Goal: Communication & Community: Answer question/provide support

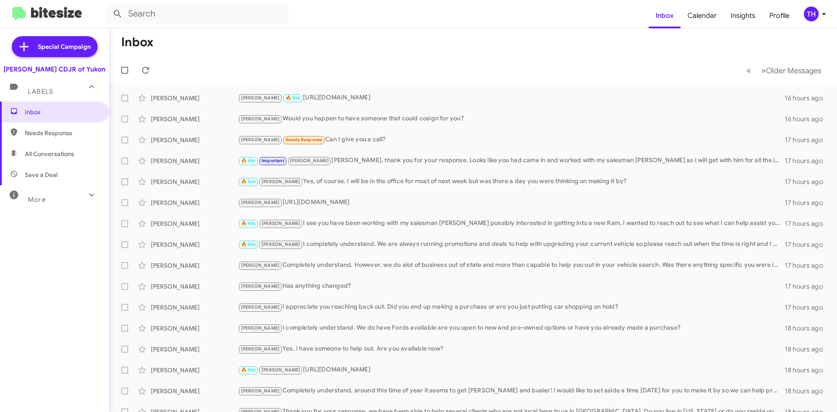
click at [50, 129] on span "Needs Response" at bounding box center [62, 133] width 74 height 9
type input "in:needs-response"
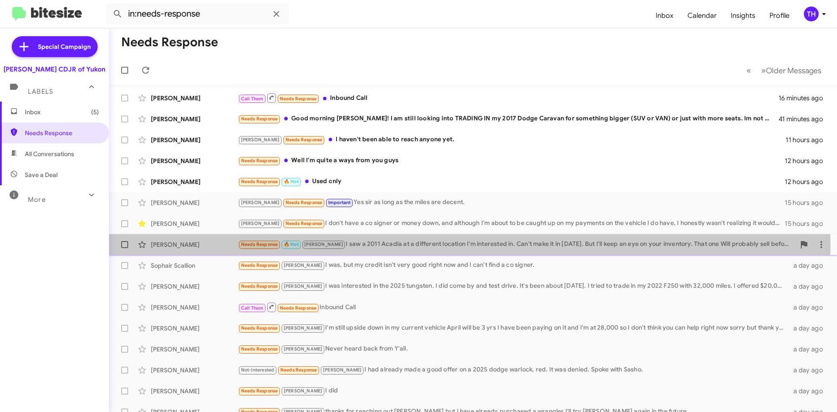
click at [329, 246] on div "Needs Response 🔥 Hot [PERSON_NAME] I saw a 2011 Acadia at a different location …" at bounding box center [516, 244] width 557 height 10
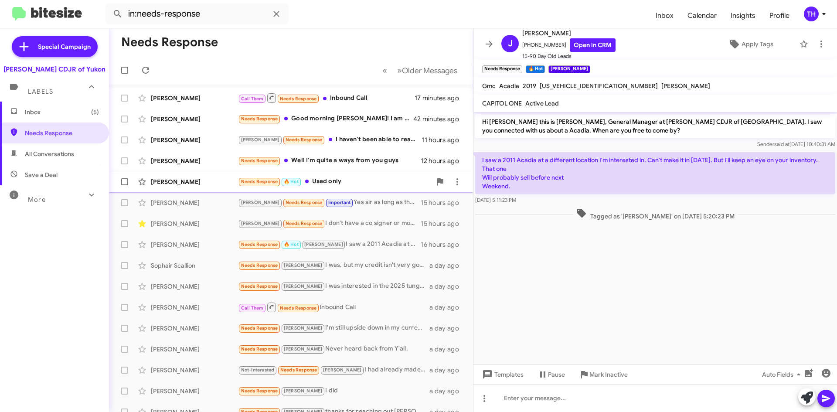
click at [362, 186] on div "Needs Response 🔥 Hot Used only" at bounding box center [334, 181] width 193 height 10
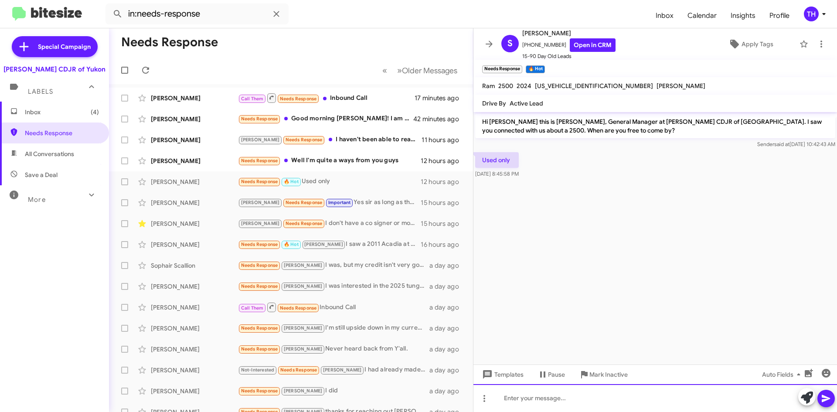
click at [525, 398] on div at bounding box center [654, 398] width 363 height 28
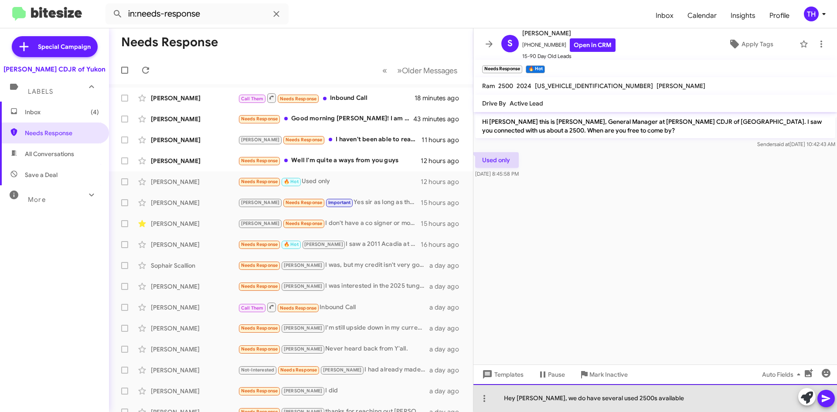
click at [682, 396] on div "Hey [PERSON_NAME], we do have several used 2500s available" at bounding box center [654, 398] width 363 height 28
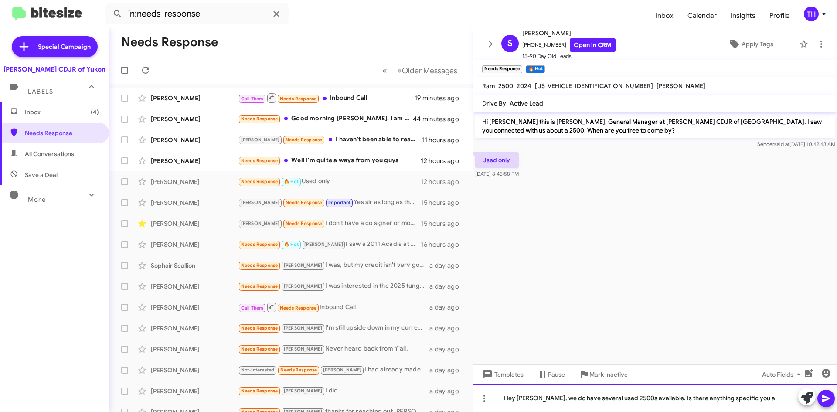
click at [758, 398] on div "Hey [PERSON_NAME], we do have several used 2500s available. Is there anything s…" at bounding box center [654, 398] width 363 height 28
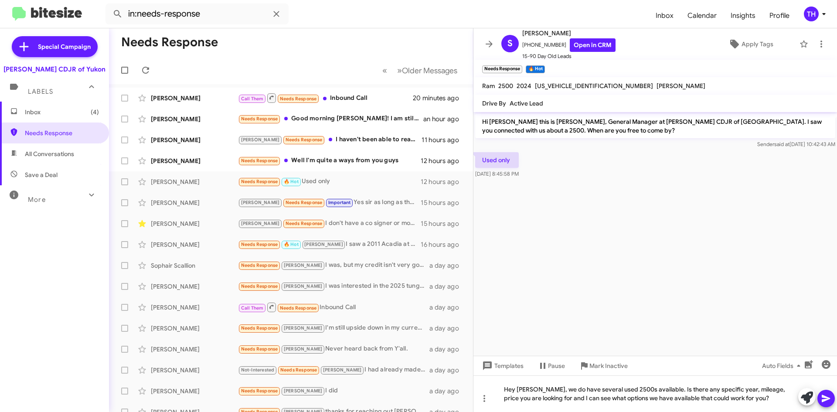
click at [823, 397] on icon at bounding box center [825, 398] width 8 height 7
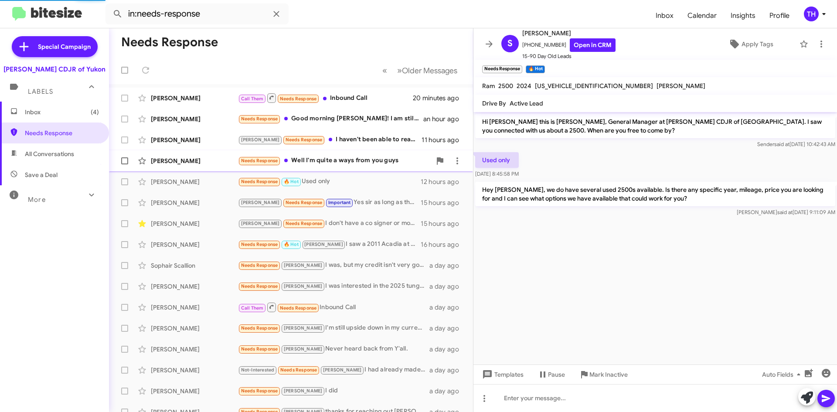
click at [331, 169] on div "[PERSON_NAME] Needs Response Well I'm quite a ways from you guys 12 hours ago" at bounding box center [291, 160] width 350 height 17
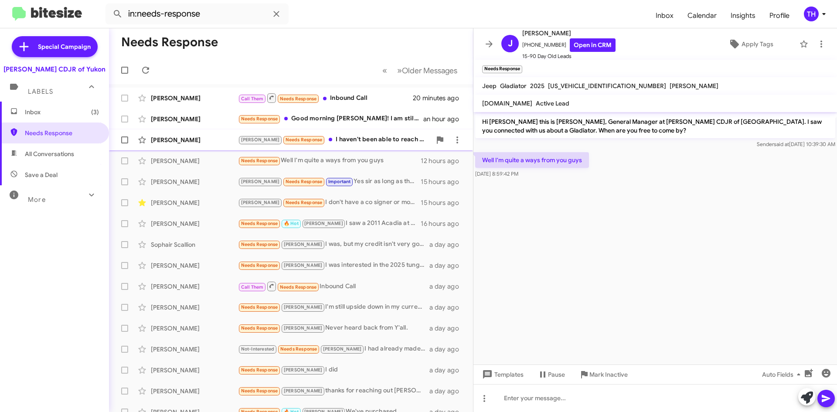
click at [327, 145] on div "[PERSON_NAME] Needs Response I haven't been able to reach anyone yet." at bounding box center [334, 140] width 193 height 10
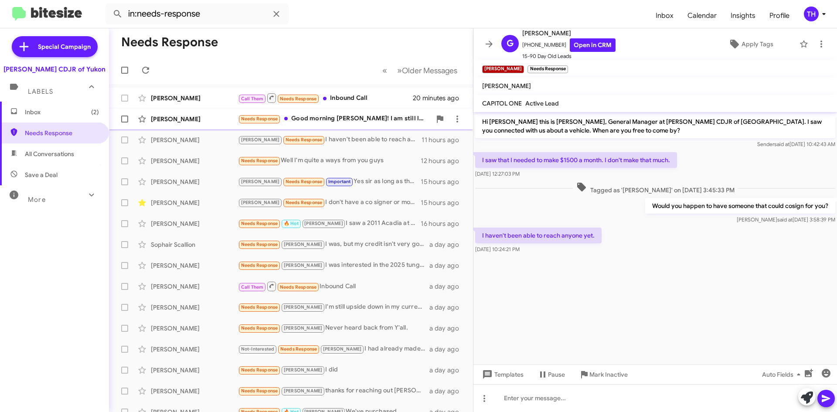
click at [310, 115] on div "Needs Response Good morning [PERSON_NAME]! I am still looking into TRADING IN m…" at bounding box center [334, 119] width 193 height 10
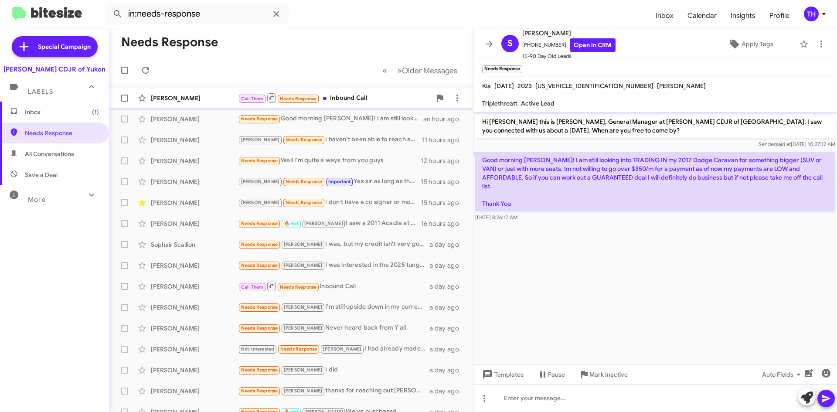
click at [377, 99] on div "Call Them Needs Response Inbound Call" at bounding box center [334, 97] width 193 height 11
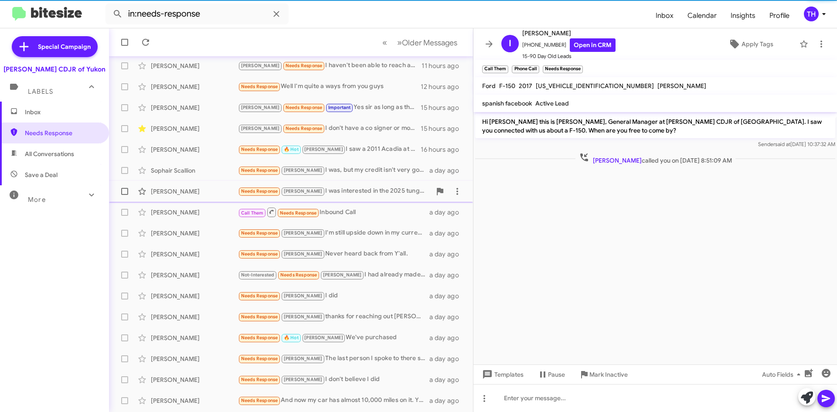
scroll to position [94, 0]
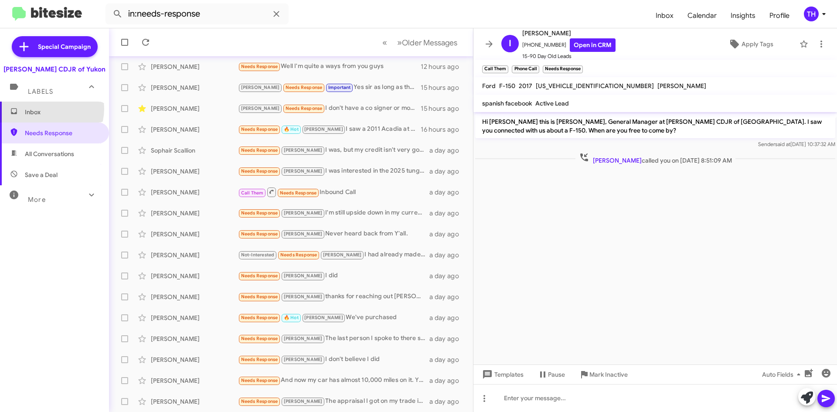
click at [46, 108] on span "Inbox" at bounding box center [62, 112] width 74 height 9
